Goal: Ask a question

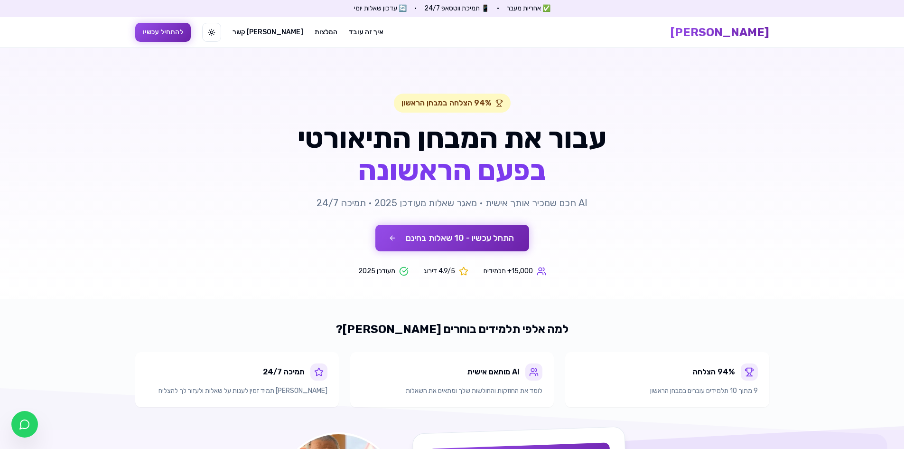
click at [466, 236] on button "התחל עכשיו - 10 שאלות בחינם" at bounding box center [453, 238] width 154 height 27
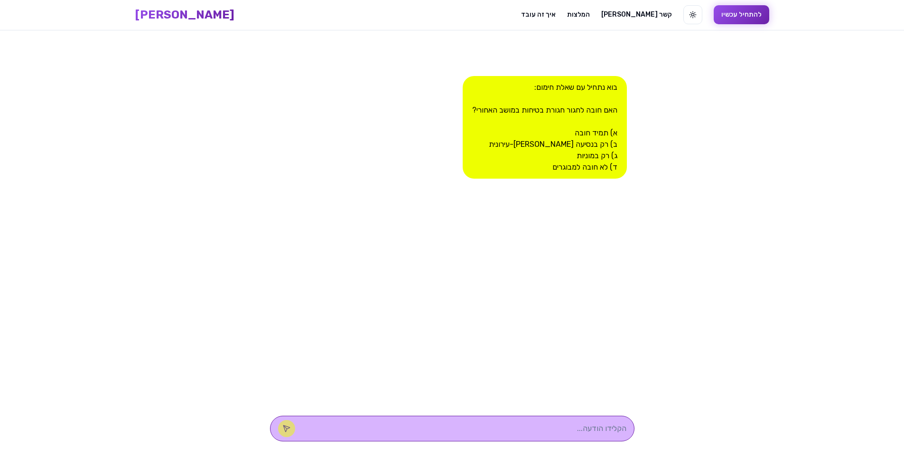
click at [546, 424] on textarea at bounding box center [466, 428] width 322 height 11
type textarea "א"
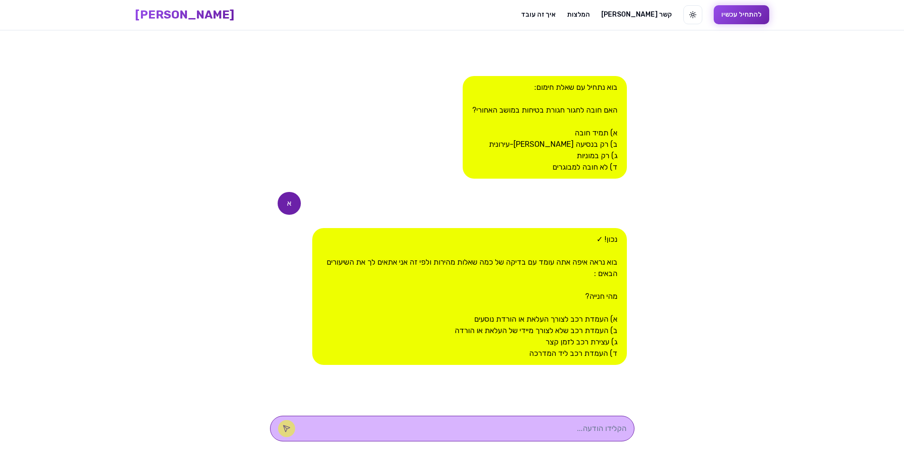
type textarea "ב"
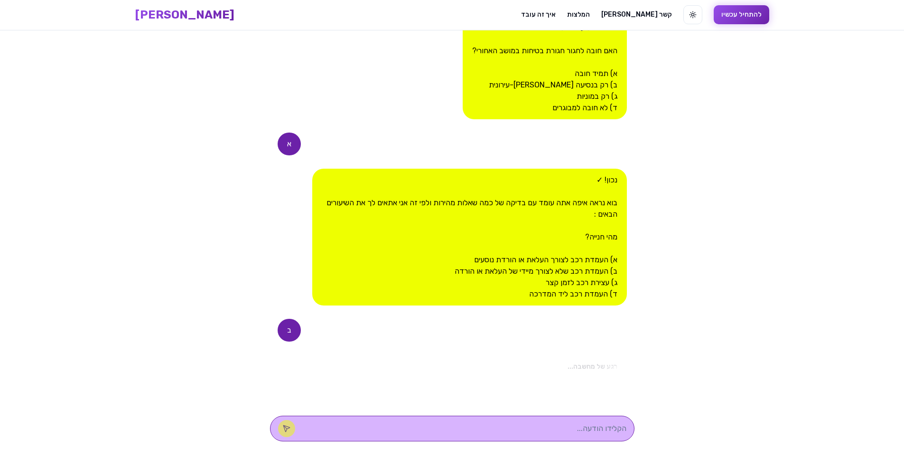
scroll to position [213, 0]
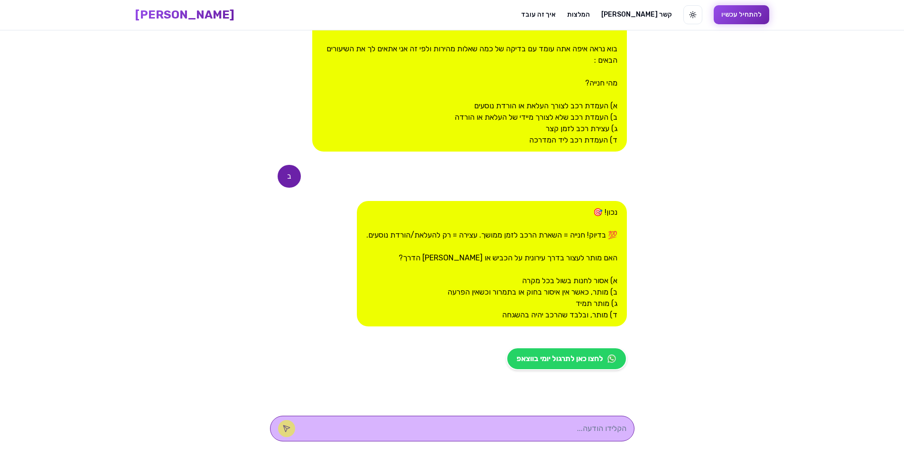
type textarea "א"
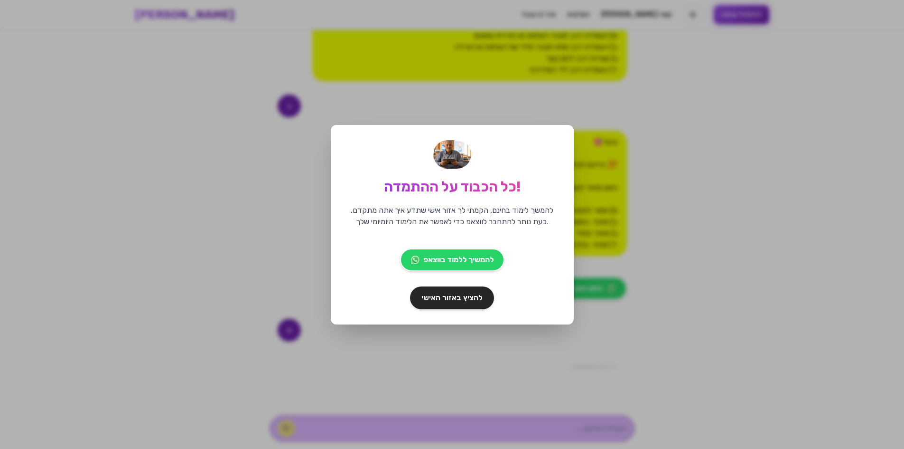
scroll to position [388, 0]
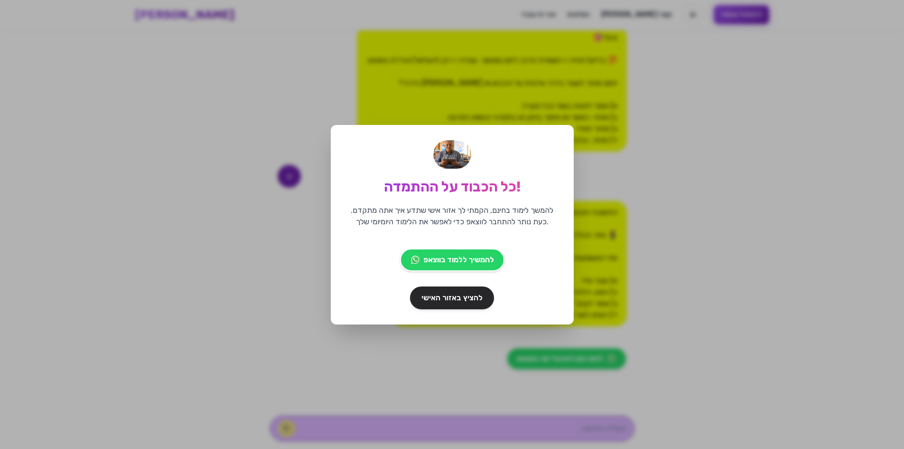
click at [625, 193] on div "כל הכבוד על ההתמדה! להמשך לימוד בחינם, הקמתי לך אזור אישי שתדע איך אתה מתקדם. כ…" at bounding box center [452, 224] width 904 height 449
click at [438, 294] on span "להציץ באזור האישי" at bounding box center [452, 298] width 64 height 12
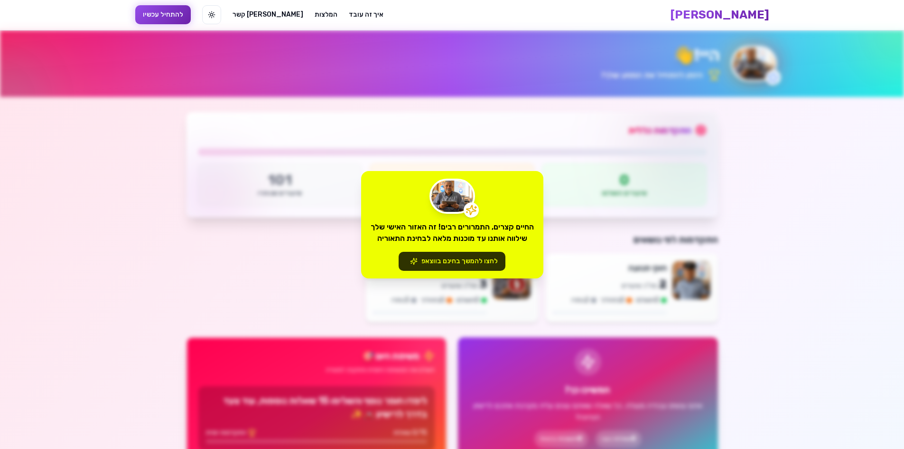
click at [451, 255] on button "לחצו להמשך בחינם בווצאפ" at bounding box center [452, 261] width 107 height 19
